Goal: Task Accomplishment & Management: Complete application form

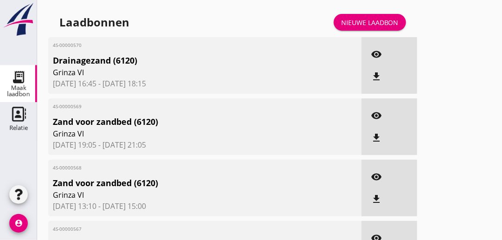
click at [374, 19] on div "Nieuwe laadbon" at bounding box center [369, 23] width 57 height 10
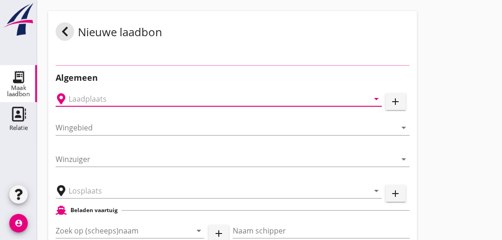
click at [194, 102] on input "text" at bounding box center [212, 98] width 287 height 15
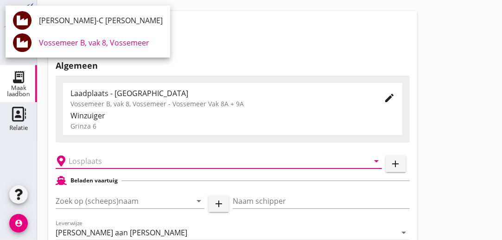
click at [149, 161] on input "text" at bounding box center [212, 160] width 287 height 15
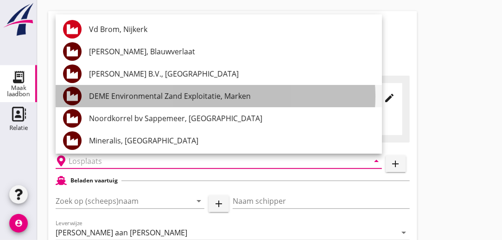
click at [172, 96] on div "DEME Environmental Zand Exploitatie, Marken" at bounding box center [232, 95] width 286 height 11
type input "DEME Environmental Zand Exploitatie, Marken"
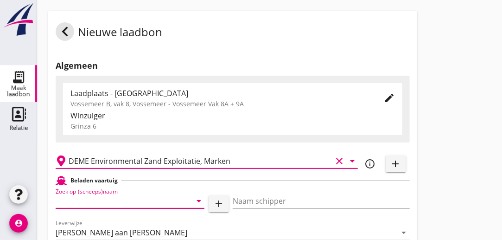
click at [142, 203] on input "Zoek op (scheeps)naam" at bounding box center [117, 200] width 123 height 15
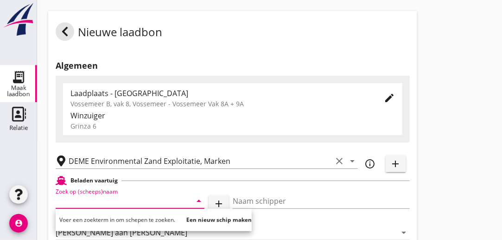
click at [142, 203] on input "Zoek op (scheeps)naam" at bounding box center [117, 200] width 123 height 15
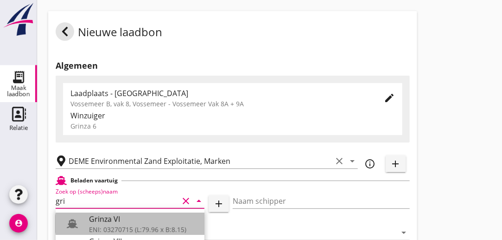
click at [114, 219] on div "Grinza VI" at bounding box center [143, 218] width 108 height 11
type input "Grinza VI"
type input "[PERSON_NAME]"
type input "646"
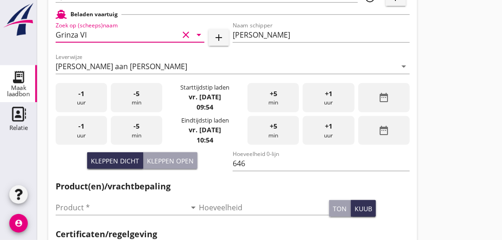
scroll to position [174, 0]
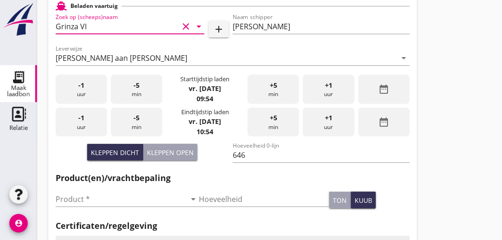
type input "Grinza VI"
click at [84, 95] on div "-1 uur" at bounding box center [81, 89] width 51 height 29
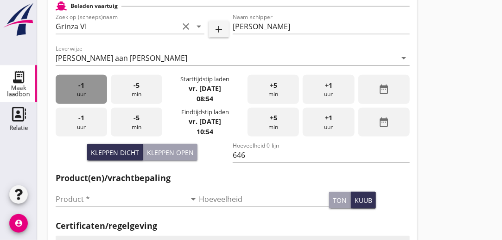
click at [84, 95] on div "-1 uur" at bounding box center [81, 89] width 51 height 29
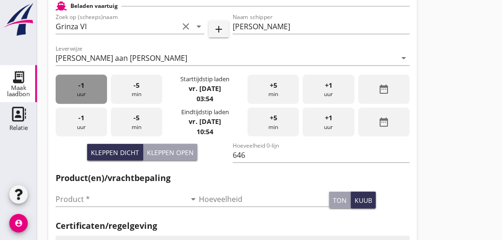
click at [84, 95] on div "-1 uur" at bounding box center [81, 89] width 51 height 29
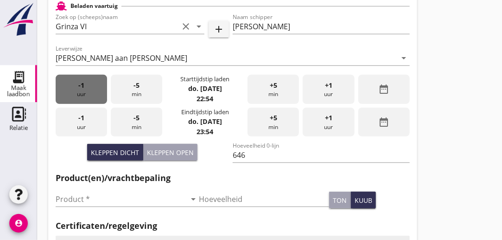
click at [84, 95] on div "-1 uur" at bounding box center [81, 89] width 51 height 29
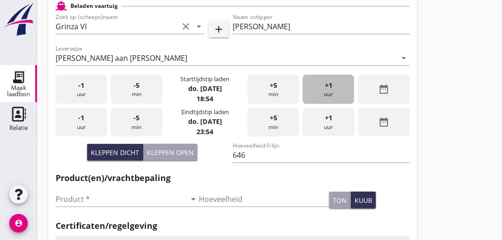
click at [335, 82] on div "+1 uur" at bounding box center [328, 89] width 51 height 29
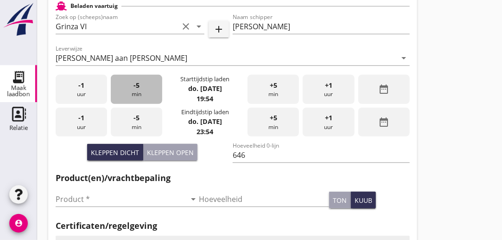
click at [133, 89] on div "-5 min" at bounding box center [136, 89] width 51 height 29
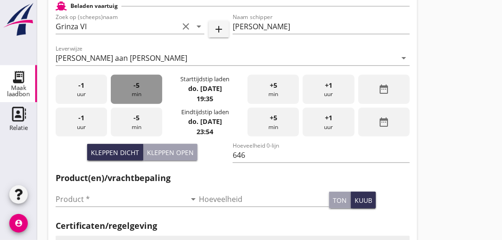
click at [133, 89] on div "-5 min" at bounding box center [136, 89] width 51 height 29
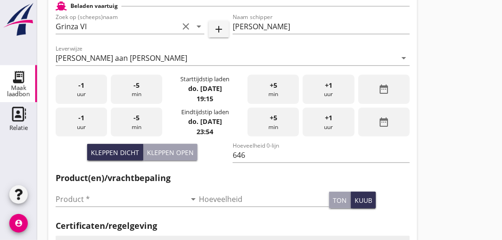
click at [89, 124] on div "-1 uur" at bounding box center [81, 122] width 51 height 29
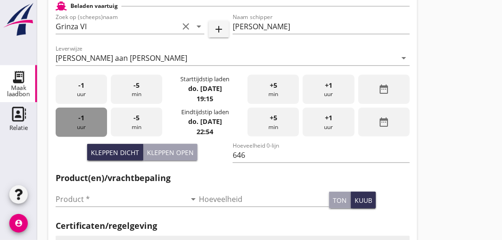
click at [89, 124] on div "-1 uur" at bounding box center [81, 122] width 51 height 29
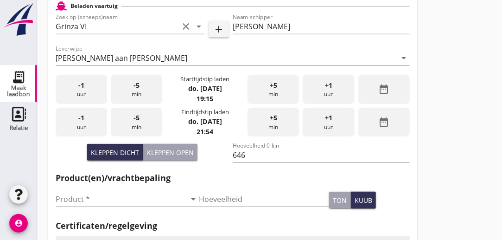
click at [89, 124] on div "-1 uur" at bounding box center [81, 122] width 51 height 29
click at [142, 117] on div "-5 min" at bounding box center [136, 122] width 51 height 29
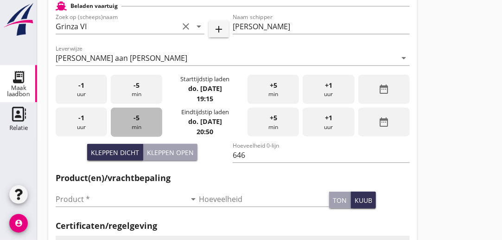
click at [142, 117] on div "-5 min" at bounding box center [136, 122] width 51 height 29
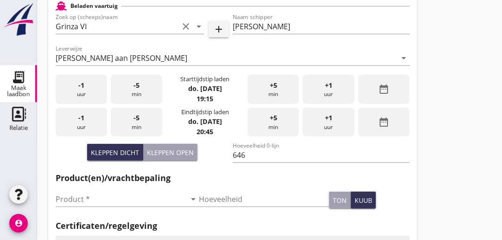
scroll to position [224, 0]
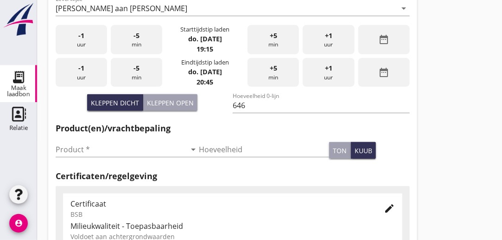
click at [103, 141] on div "Product * arrow_drop_down" at bounding box center [127, 151] width 143 height 30
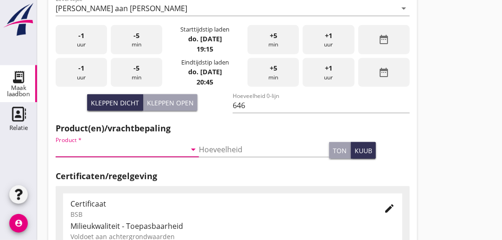
click at [100, 146] on input "Product *" at bounding box center [121, 149] width 130 height 15
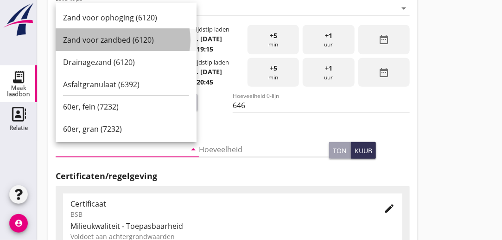
click at [108, 42] on div "Zand voor zandbed (6120)" at bounding box center [126, 39] width 126 height 11
type input "Zand voor zandbed (6120)"
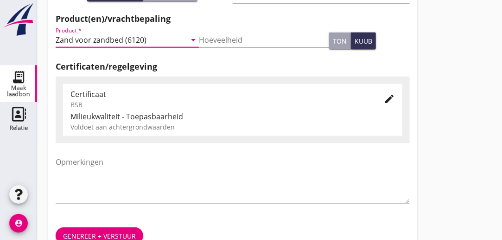
scroll to position [332, 0]
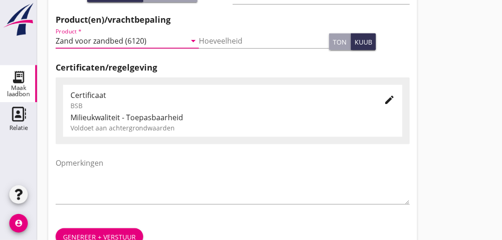
click at [389, 99] on icon "edit" at bounding box center [389, 99] width 11 height 11
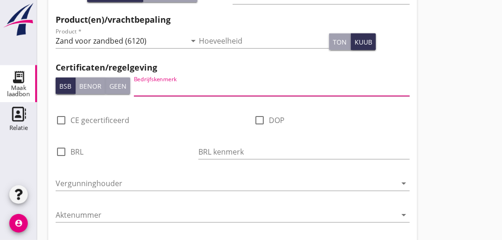
click at [195, 88] on input "Bedrijfskenmerk" at bounding box center [272, 88] width 276 height 15
type input "DEME"
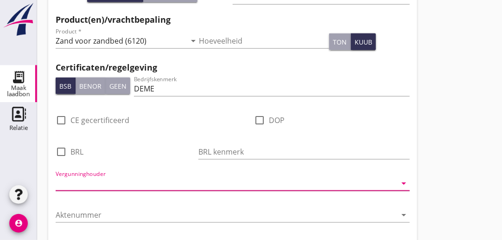
click at [166, 190] on input "Vergunninghouder" at bounding box center [226, 183] width 341 height 15
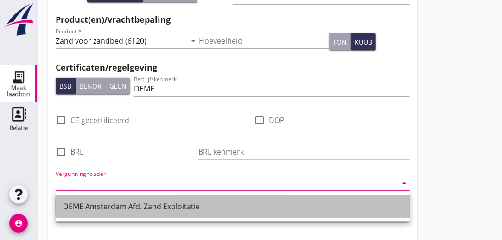
click at [152, 208] on div "DEME Amsterdam Afd. Zand Exploitatie" at bounding box center [232, 206] width 339 height 11
type input "DEME Amsterdam Afd. Zand Exploitatie"
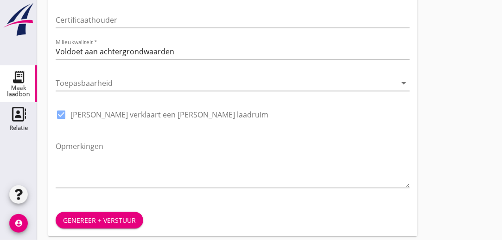
scroll to position [597, 0]
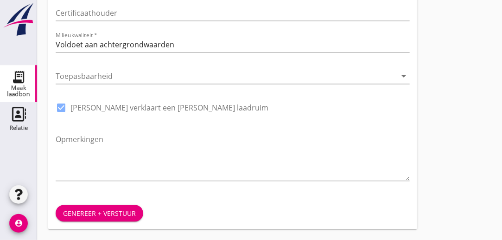
click at [88, 210] on div "Genereer + verstuur" at bounding box center [99, 213] width 73 height 10
